Goal: Navigation & Orientation: Find specific page/section

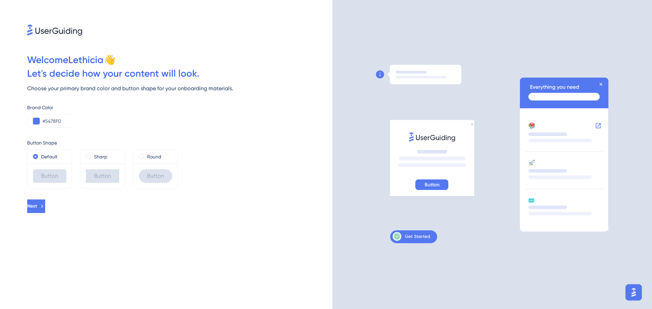
click at [94, 164] on div "Button" at bounding box center [102, 176] width 44 height 25
click at [93, 159] on div "Sharp" at bounding box center [102, 157] width 33 height 8
click at [150, 158] on label "Round" at bounding box center [154, 157] width 14 height 8
click at [37, 121] on button at bounding box center [36, 121] width 7 height 7
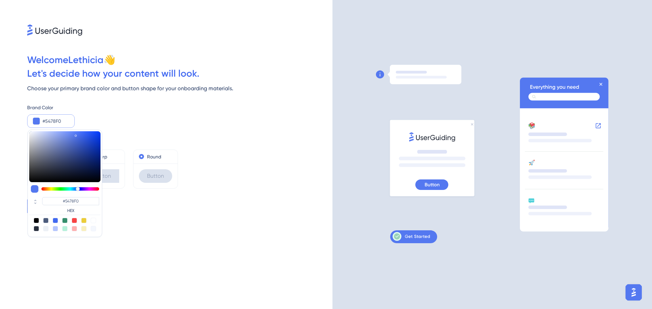
type input "#e7f054"
type input "#E7F054"
click at [52, 191] on div at bounding box center [70, 188] width 58 height 3
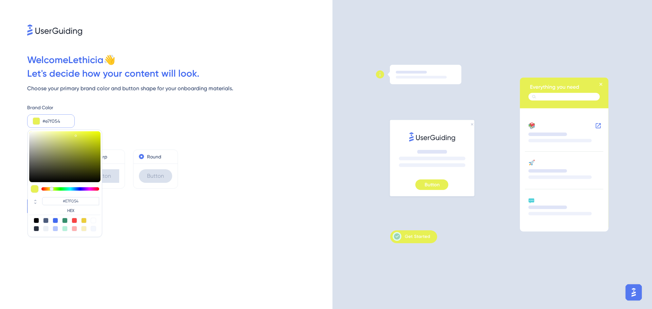
type input "#f0de54"
type input "#F0DE54"
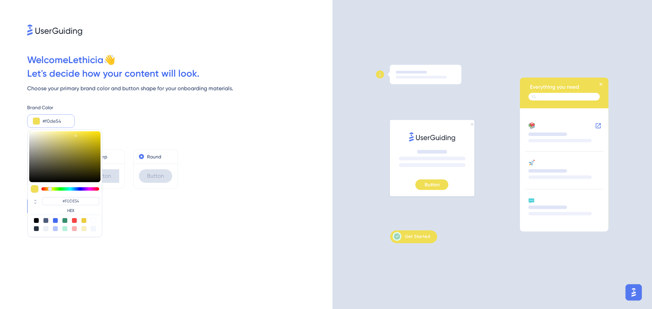
click at [50, 188] on div at bounding box center [50, 189] width 4 height 4
click at [83, 220] on div at bounding box center [83, 220] width 5 height 5
type input "#eccd39"
type input "#ECCD39"
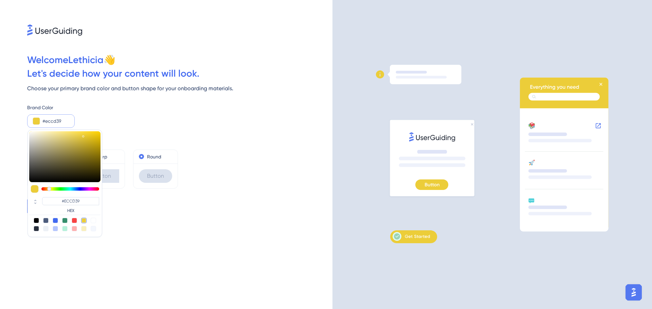
click at [205, 106] on div "Brand Color" at bounding box center [179, 108] width 305 height 8
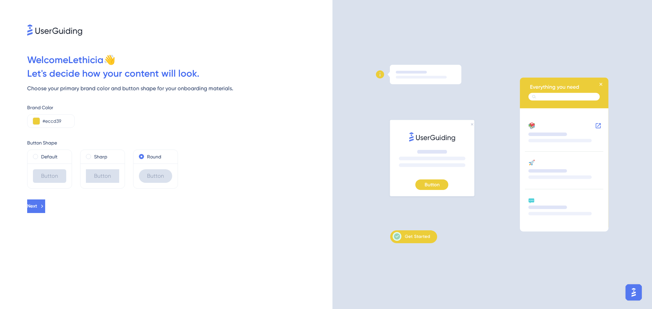
click at [156, 177] on div "Button" at bounding box center [155, 176] width 33 height 14
click at [46, 206] on icon at bounding box center [43, 206] width 6 height 6
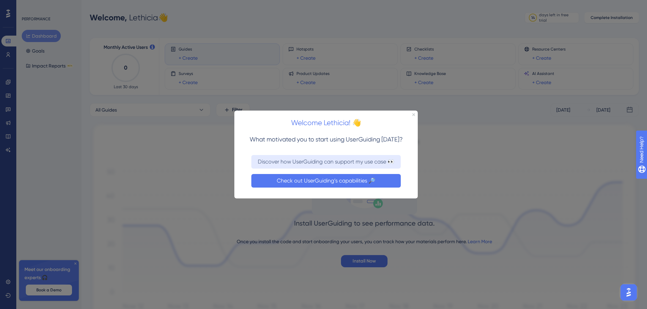
drag, startPoint x: 326, startPoint y: 180, endPoint x: 532, endPoint y: 320, distance: 249.1
click at [326, 180] on button "Check out UserGuiding’s capabilities 🔎" at bounding box center [325, 181] width 149 height 14
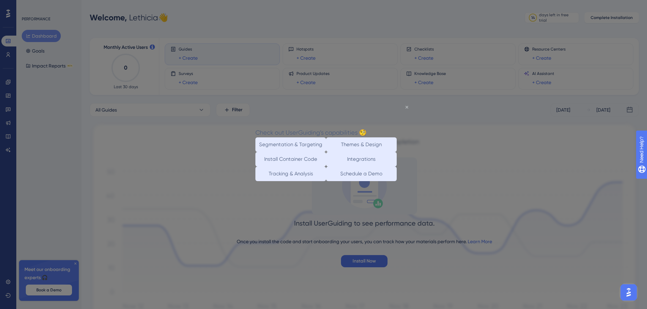
click at [406, 107] on icon "Close Preview" at bounding box center [406, 107] width 3 height 3
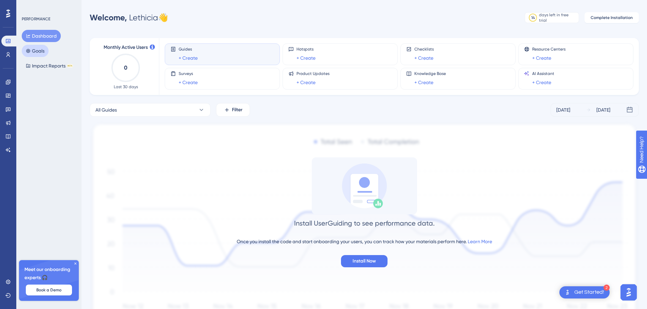
click at [36, 52] on button "Goals" at bounding box center [35, 51] width 27 height 12
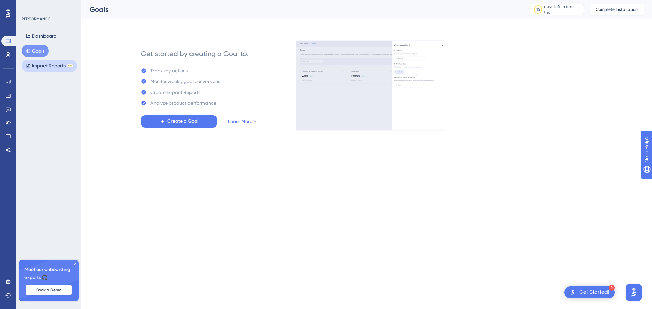
click at [51, 66] on button "Impact Reports BETA" at bounding box center [49, 66] width 55 height 12
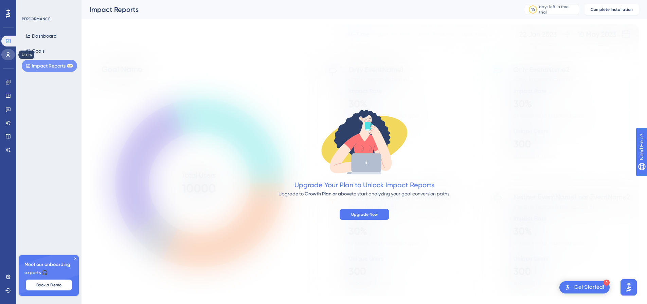
click at [8, 55] on icon at bounding box center [8, 54] width 4 height 5
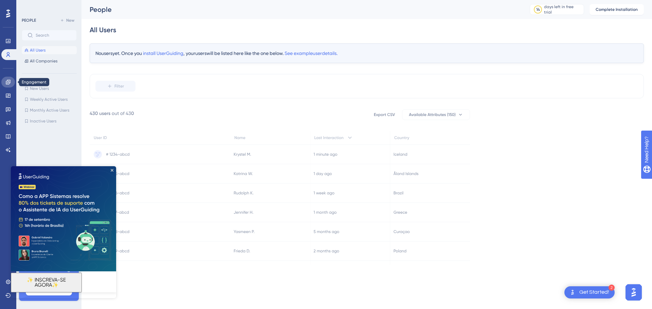
click at [7, 85] on link at bounding box center [8, 82] width 14 height 11
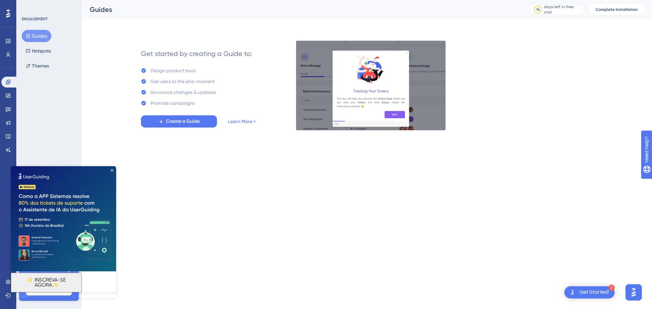
click at [112, 169] on img at bounding box center [63, 218] width 105 height 105
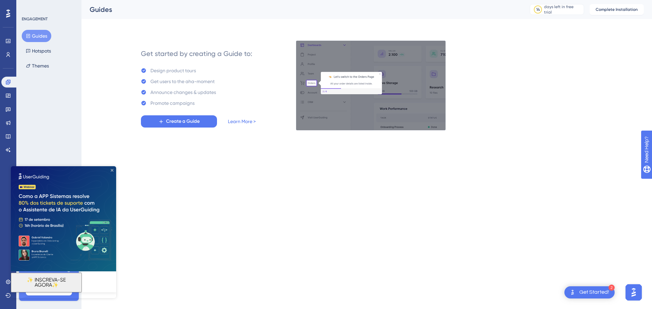
click at [111, 169] on icon "Close Preview" at bounding box center [112, 170] width 3 height 3
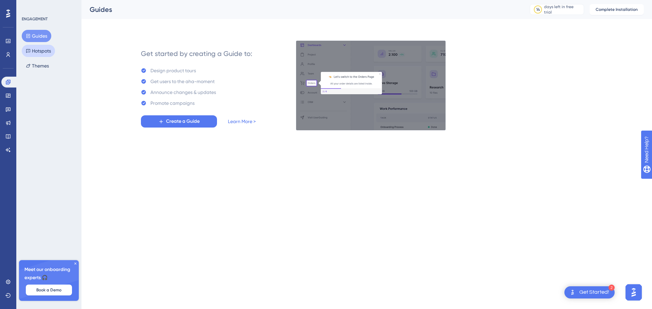
click at [51, 53] on button "Hotspots" at bounding box center [38, 51] width 33 height 12
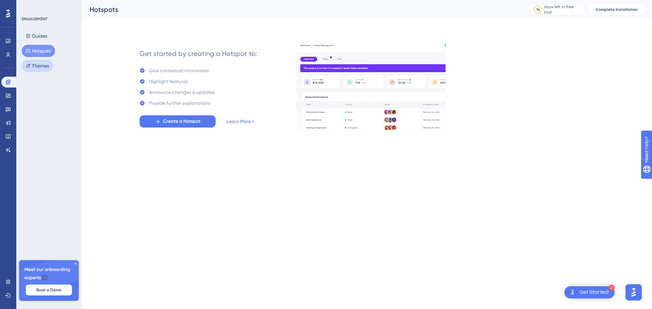
click at [41, 67] on button "Themes" at bounding box center [37, 66] width 31 height 12
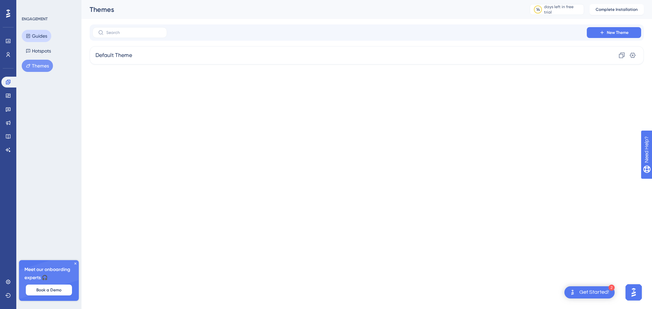
click at [34, 37] on button "Guides" at bounding box center [37, 36] width 30 height 12
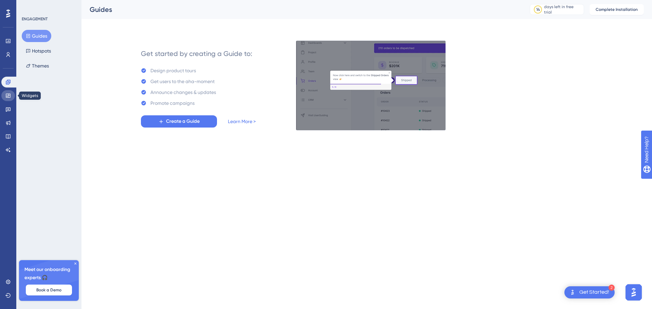
click at [7, 94] on icon at bounding box center [8, 96] width 4 height 4
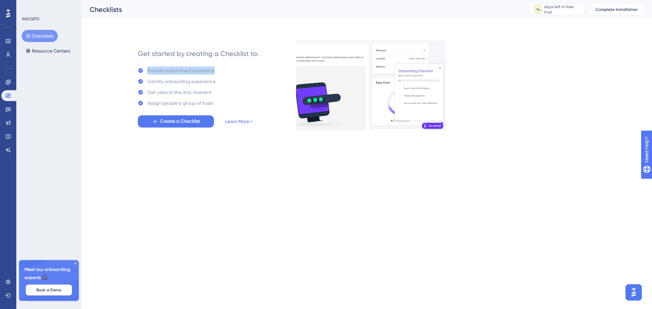
drag, startPoint x: 219, startPoint y: 71, endPoint x: 148, endPoint y: 70, distance: 71.7
click at [148, 70] on div "Get started by creating a Checklist to: Provide streamlined assistance Gamify o…" at bounding box center [198, 85] width 121 height 84
copy div "Provide streamlined assistance"
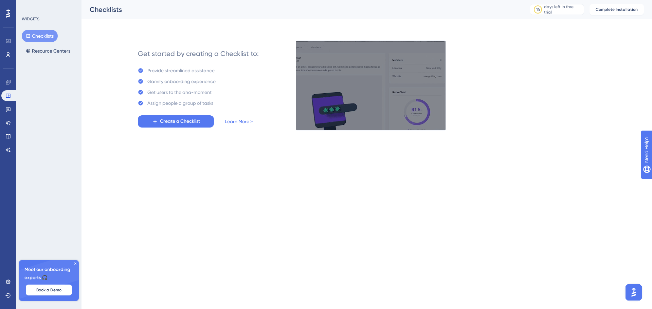
click at [186, 0] on html "Performance Users Engagement Widgets Feedback Product Updates Knowledge Base AI…" at bounding box center [326, 0] width 652 height 0
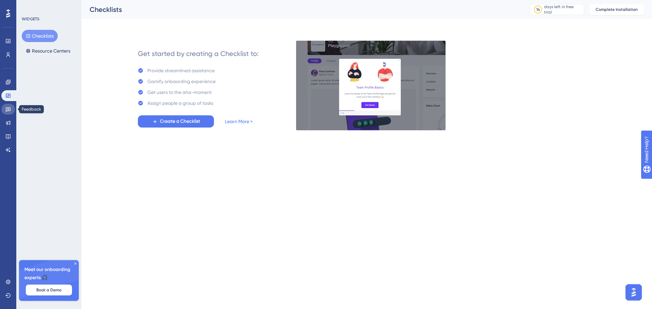
click at [7, 108] on icon at bounding box center [8, 110] width 5 height 4
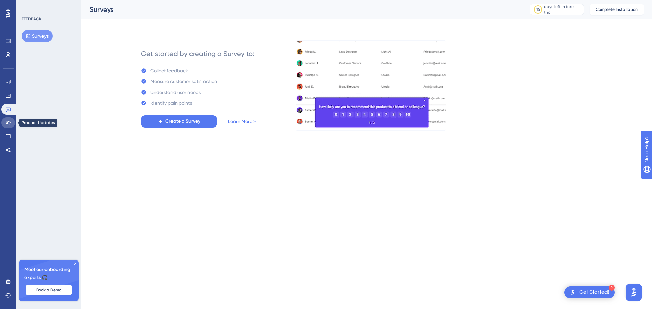
click at [8, 122] on icon at bounding box center [8, 123] width 4 height 4
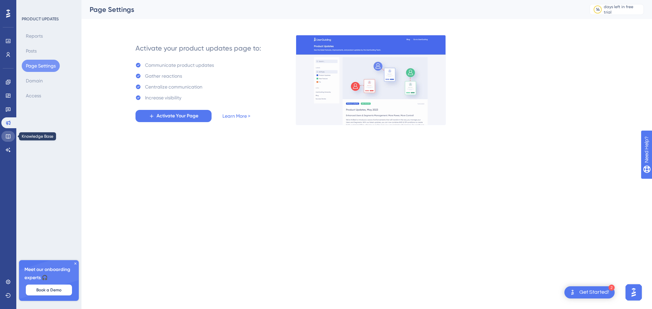
click at [4, 137] on link at bounding box center [8, 136] width 14 height 11
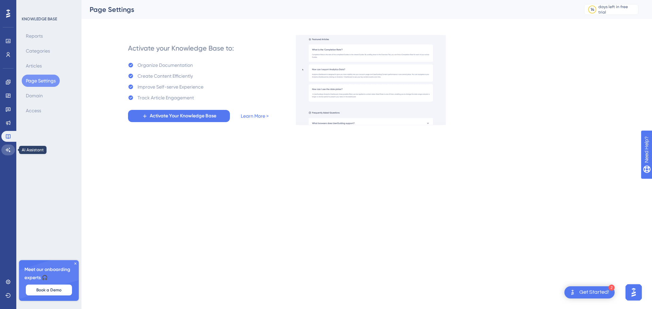
click at [5, 148] on link at bounding box center [8, 150] width 14 height 11
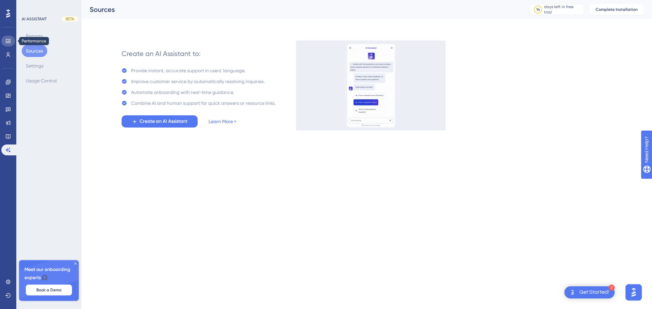
click at [7, 43] on icon at bounding box center [8, 41] width 4 height 4
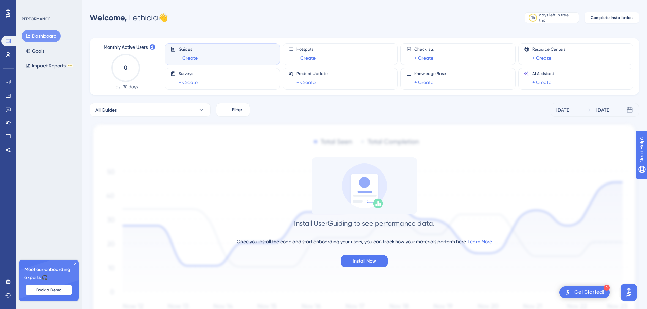
click at [587, 293] on div "Get Started!" at bounding box center [589, 292] width 30 height 7
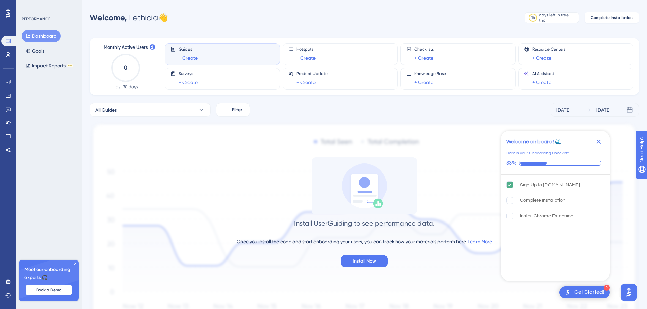
click at [8, 15] on icon at bounding box center [8, 13] width 4 height 9
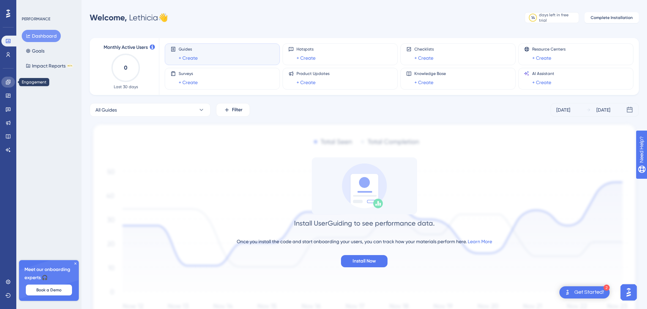
click at [8, 80] on icon at bounding box center [8, 82] width 4 height 4
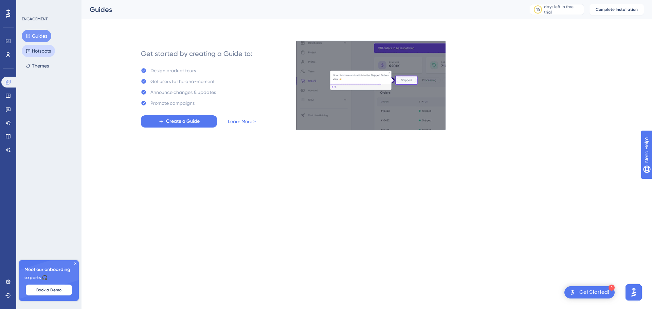
click at [41, 53] on button "Hotspots" at bounding box center [38, 51] width 33 height 12
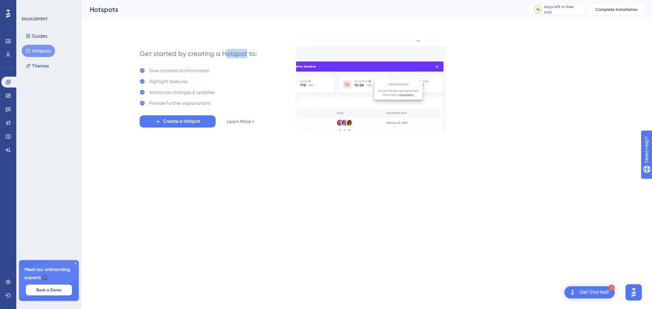
drag, startPoint x: 246, startPoint y: 54, endPoint x: 227, endPoint y: 54, distance: 18.7
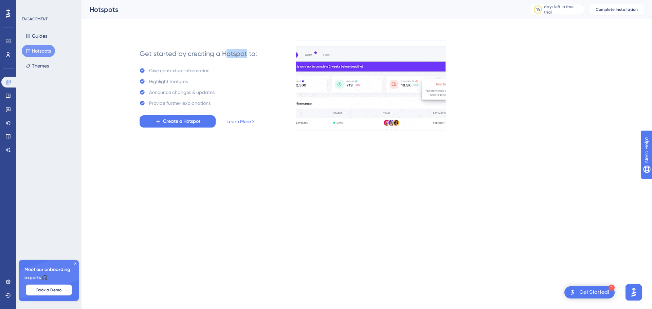
click at [227, 54] on div "Get started by creating a Hotspot to:" at bounding box center [198, 54] width 117 height 10
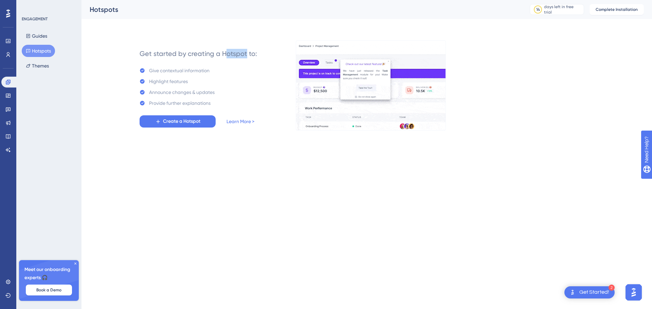
copy div "otspot"
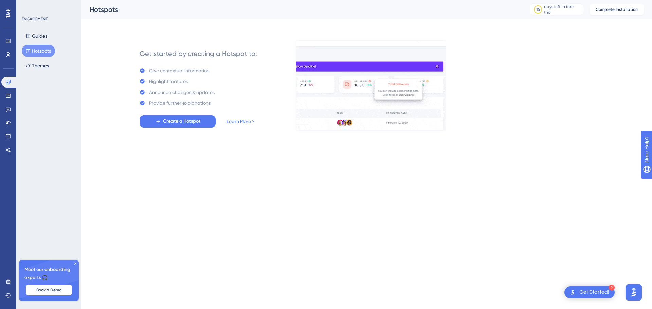
click at [198, 92] on div "Announce changes & updates" at bounding box center [182, 92] width 66 height 8
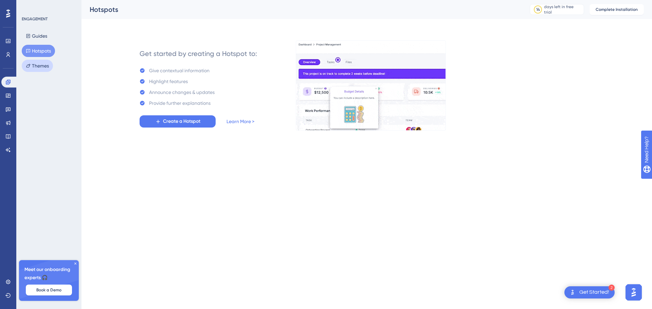
click at [39, 67] on button "Themes" at bounding box center [37, 66] width 31 height 12
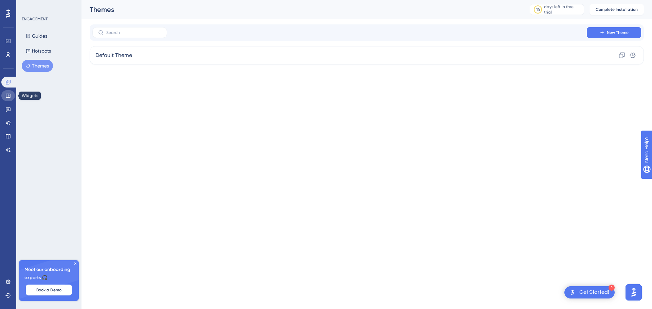
click at [10, 98] on icon at bounding box center [7, 95] width 5 height 5
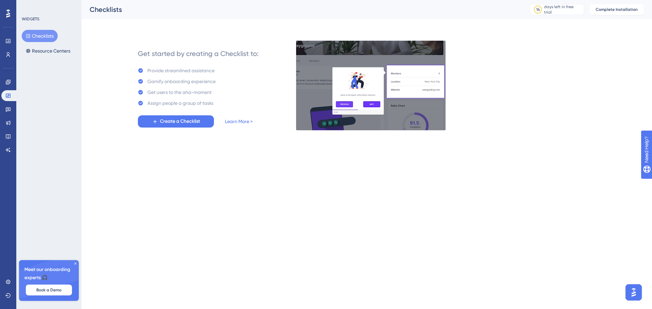
click at [155, 83] on div "Gamify onbaording experience" at bounding box center [181, 81] width 68 height 8
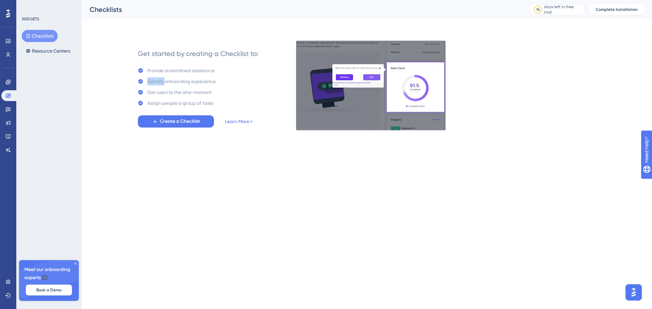
click at [155, 83] on div "Gamify onbaording experience" at bounding box center [181, 81] width 68 height 8
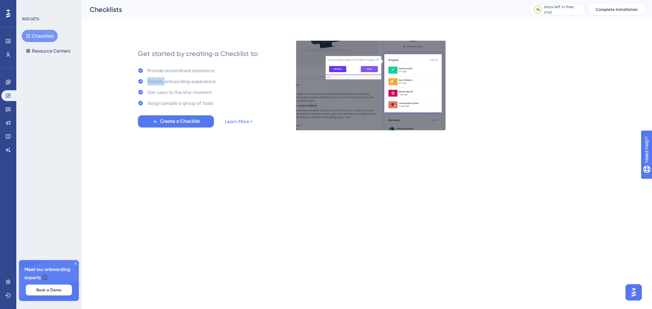
copy div "Gamify"
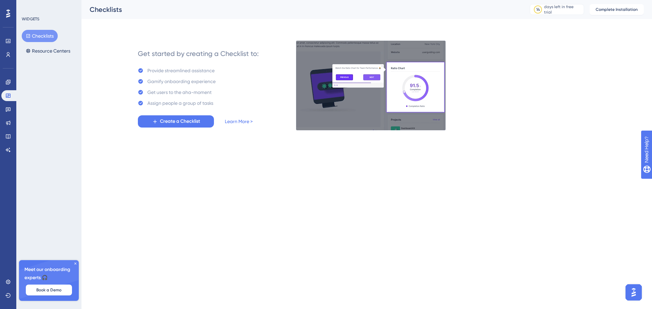
click at [181, 82] on div "Gamify onbaording experience" at bounding box center [181, 81] width 68 height 8
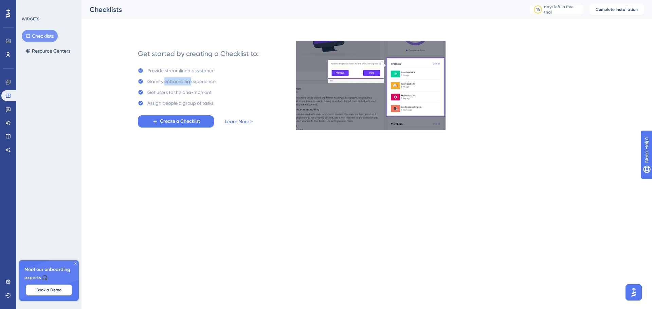
click at [181, 82] on div "Gamify onbaording experience" at bounding box center [181, 81] width 68 height 8
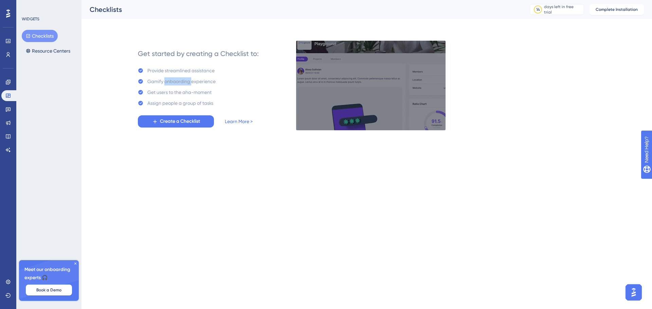
copy div "onbaording"
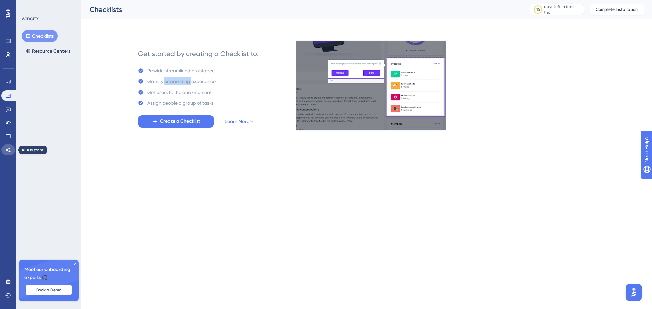
click at [11, 149] on icon at bounding box center [7, 149] width 5 height 5
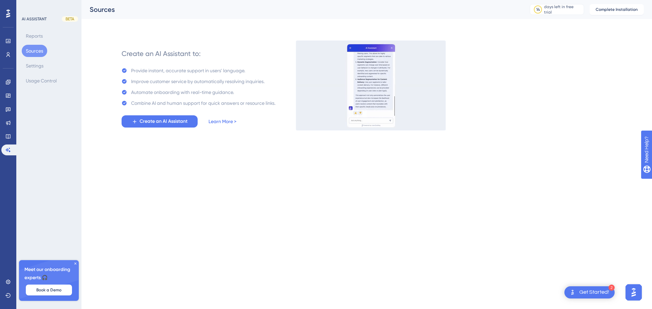
click at [222, 120] on link "Learn More >" at bounding box center [223, 121] width 28 height 8
click at [226, 119] on link "Learn More >" at bounding box center [223, 121] width 28 height 8
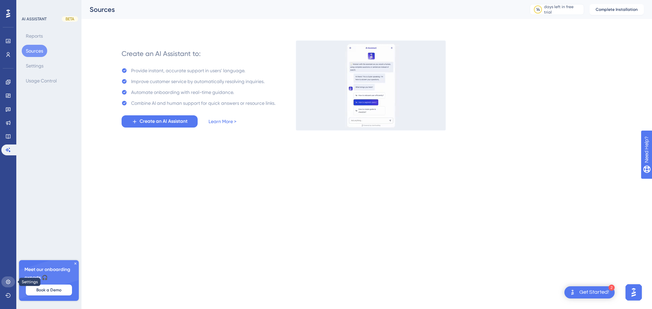
click at [6, 280] on icon at bounding box center [7, 281] width 5 height 5
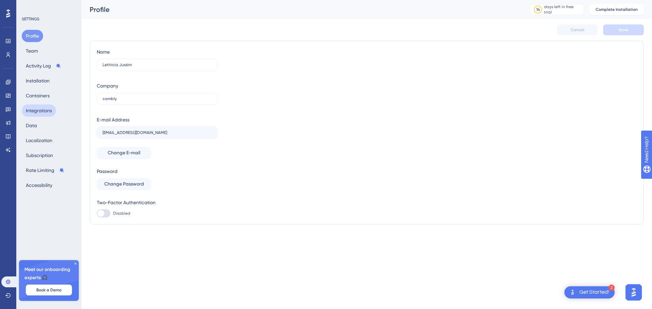
click at [45, 111] on button "Integrations" at bounding box center [39, 111] width 34 height 12
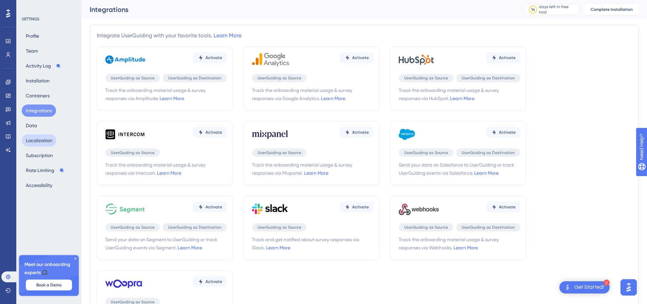
click at [31, 141] on button "Localization" at bounding box center [39, 140] width 35 height 12
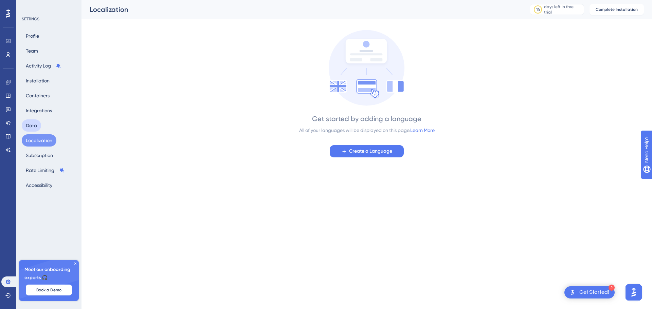
click at [30, 127] on button "Data" at bounding box center [31, 126] width 19 height 12
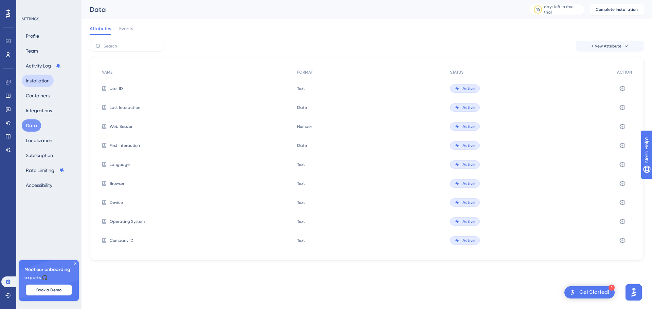
click at [37, 76] on button "Installation" at bounding box center [38, 81] width 32 height 12
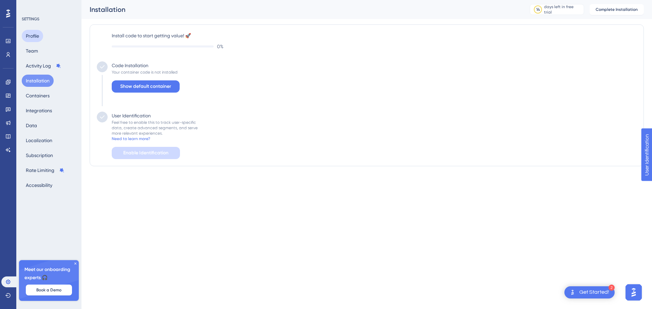
click at [33, 33] on button "Profile" at bounding box center [32, 36] width 21 height 12
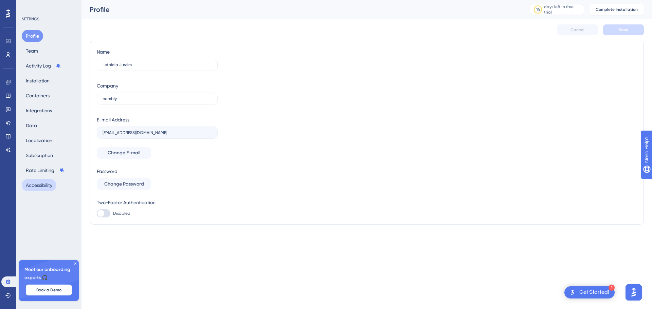
click at [37, 183] on button "Accessibility" at bounding box center [39, 185] width 35 height 12
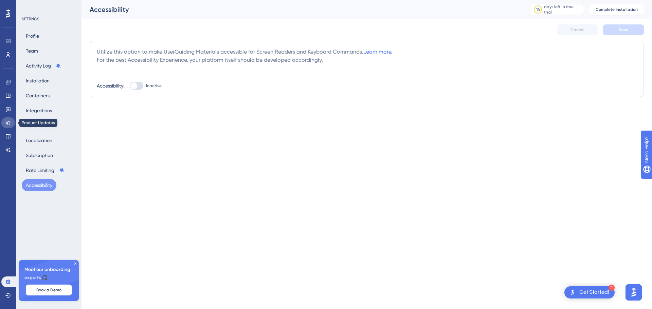
click at [8, 121] on icon at bounding box center [7, 122] width 5 height 5
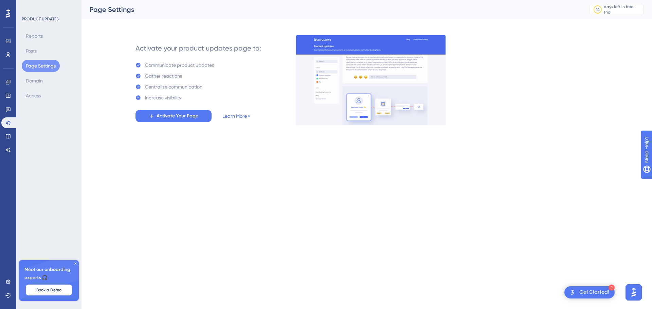
click at [632, 294] on img "Open AI Assistant Launcher" at bounding box center [634, 293] width 12 height 12
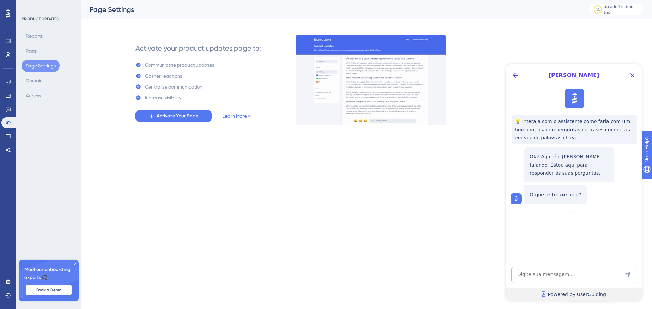
drag, startPoint x: 515, startPoint y: 76, endPoint x: 632, endPoint y: 294, distance: 247.7
click at [632, 294] on link "Powered by UserGuiding" at bounding box center [574, 295] width 136 height 12
click at [584, 294] on span "Powered by UserGuiding" at bounding box center [577, 295] width 58 height 8
